Goal: Check status: Check status

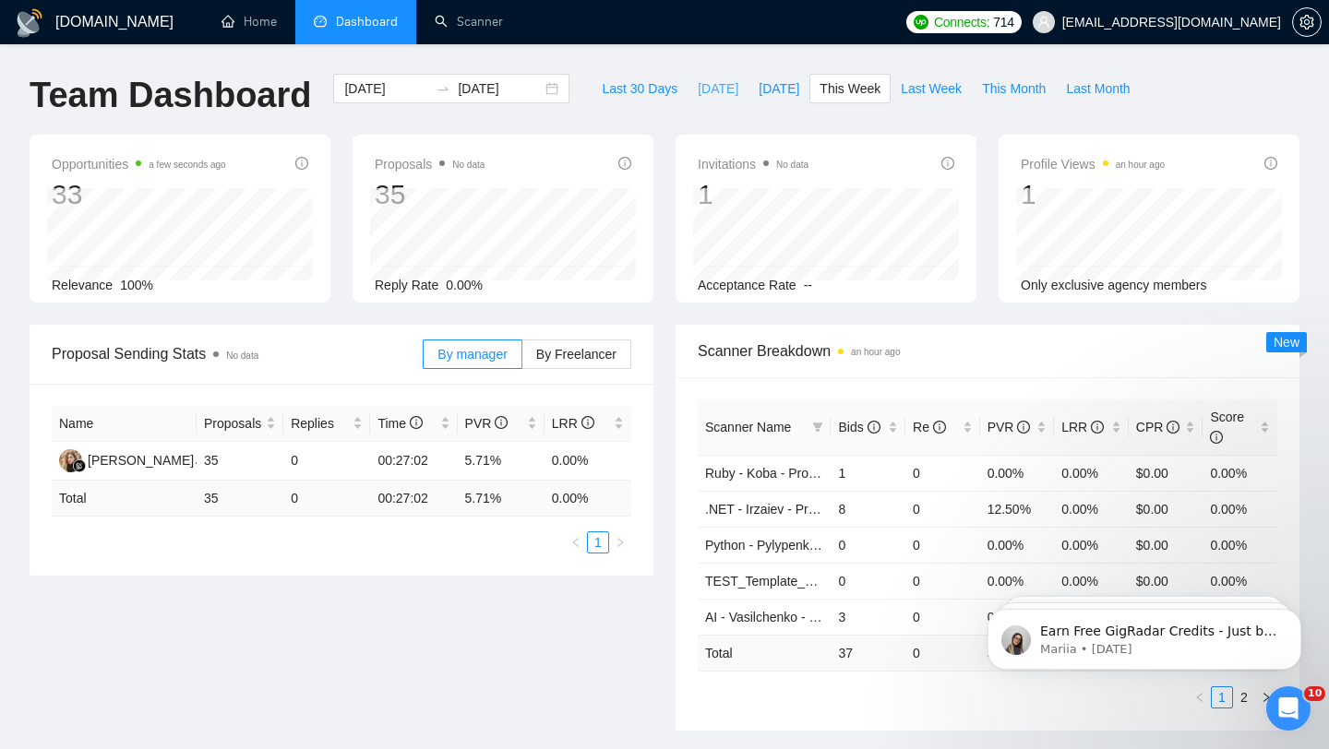
click at [720, 91] on span "[DATE]" at bounding box center [718, 88] width 41 height 20
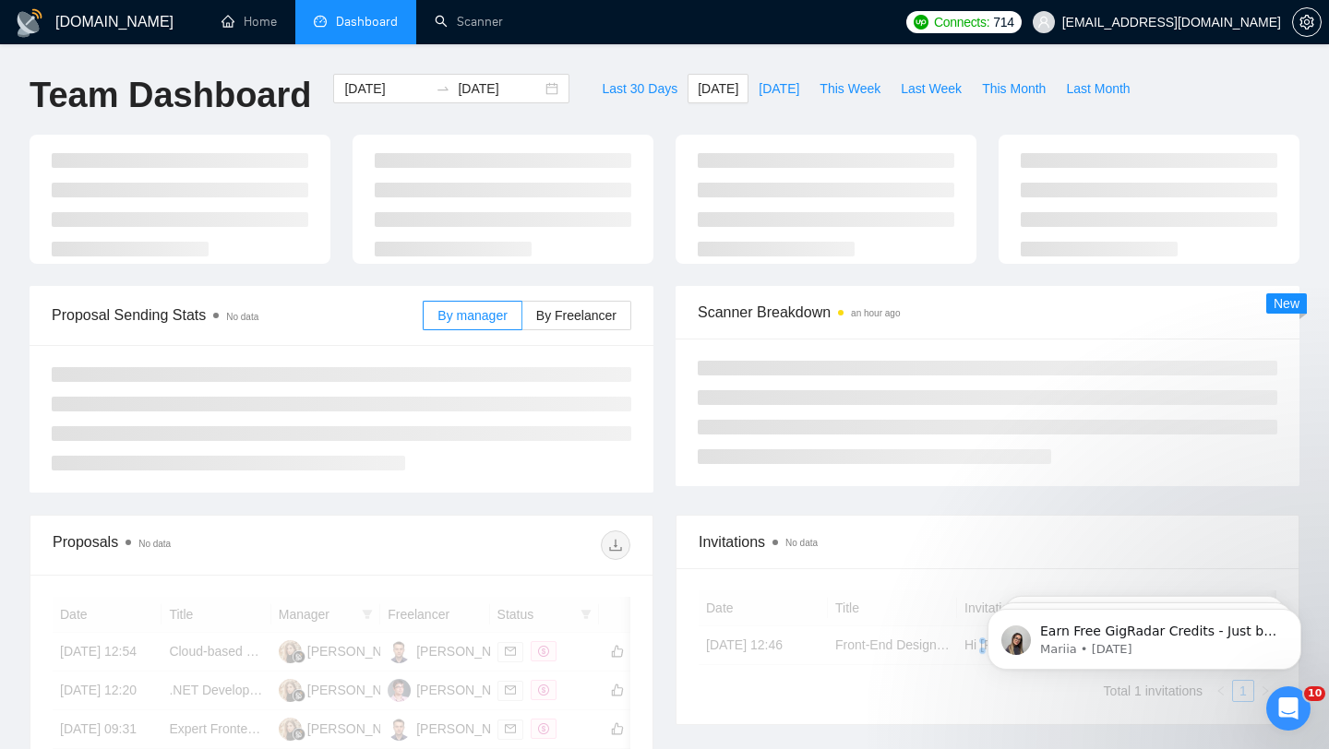
type input "[DATE]"
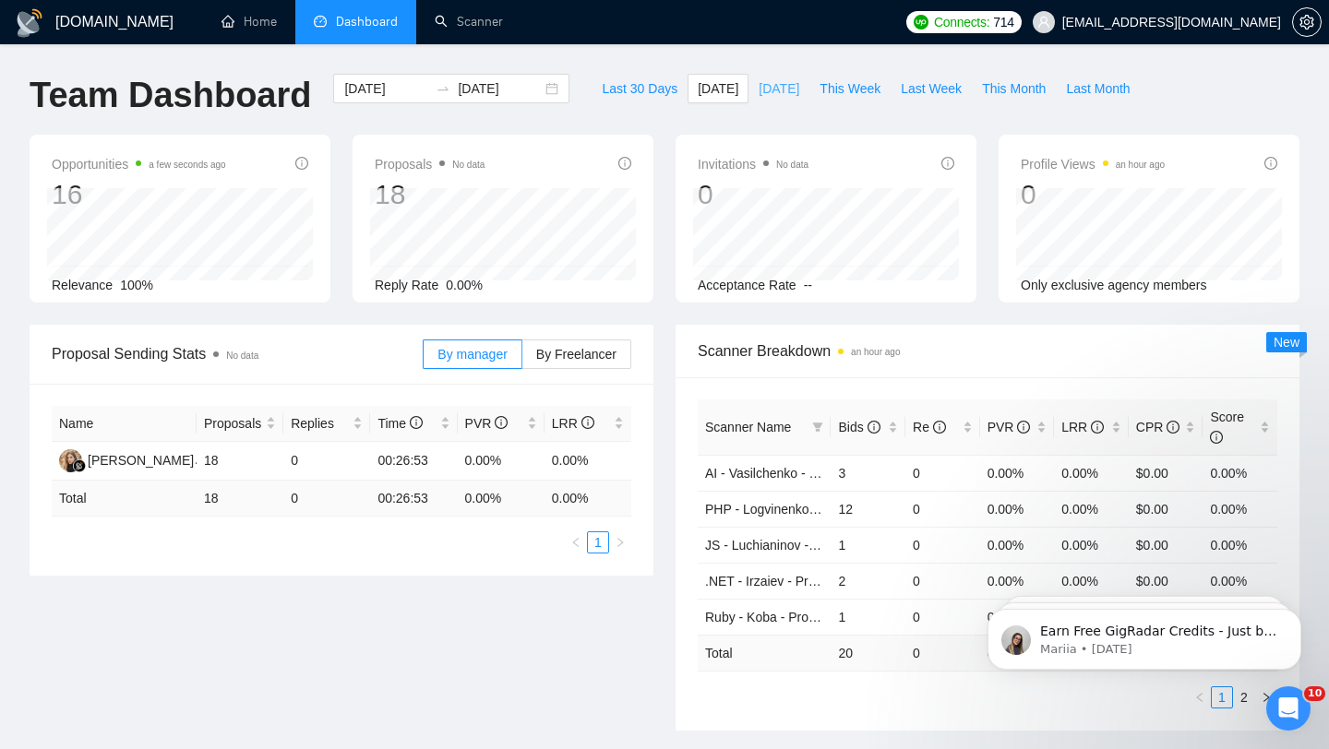
click at [784, 89] on span "[DATE]" at bounding box center [779, 88] width 41 height 20
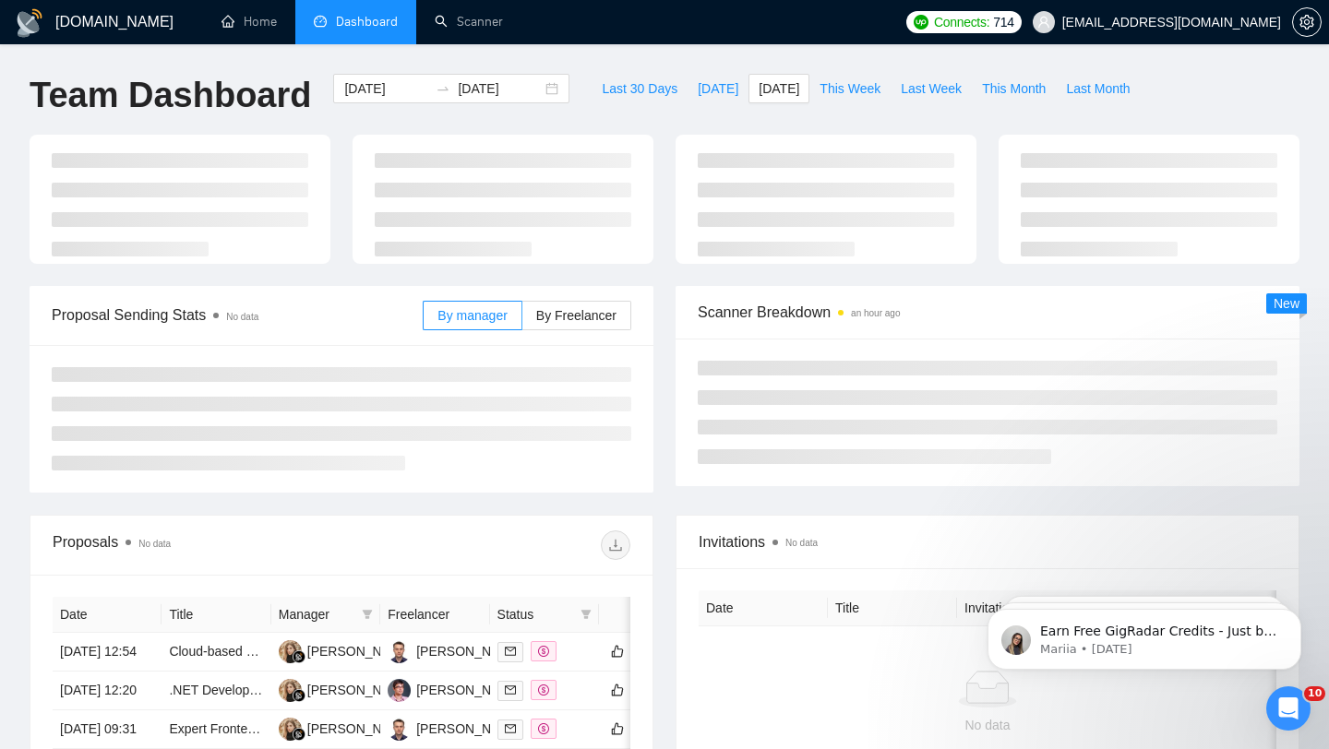
type input "[DATE]"
